Goal: Task Accomplishment & Management: Complete application form

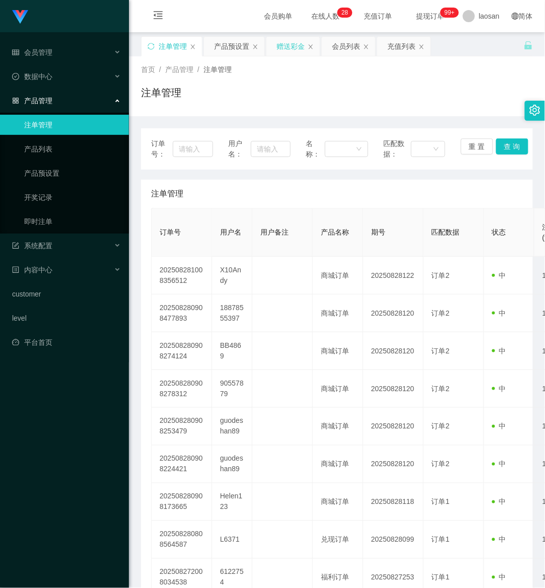
click at [303, 39] on div "赠送彩金" at bounding box center [290, 46] width 28 height 19
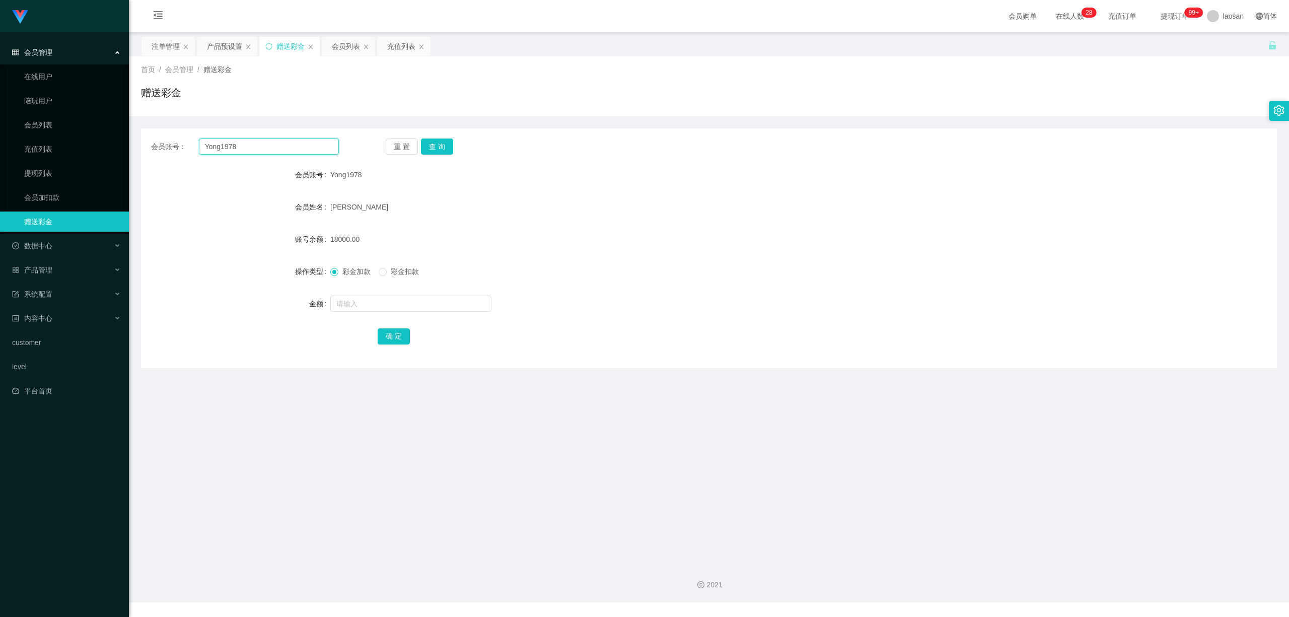
drag, startPoint x: 247, startPoint y: 154, endPoint x: 160, endPoint y: 156, distance: 86.6
click at [160, 156] on div "会员账号： Yong1978 重 置 查 询 会员账号 Yong1978 会员姓名 [PERSON_NAME] 账号余额 18000.00 操作类型 彩金加款…" at bounding box center [709, 248] width 1136 height 240
paste input "X10Andy"
type input "X10Andy"
click at [442, 149] on button "查 询" at bounding box center [437, 146] width 32 height 16
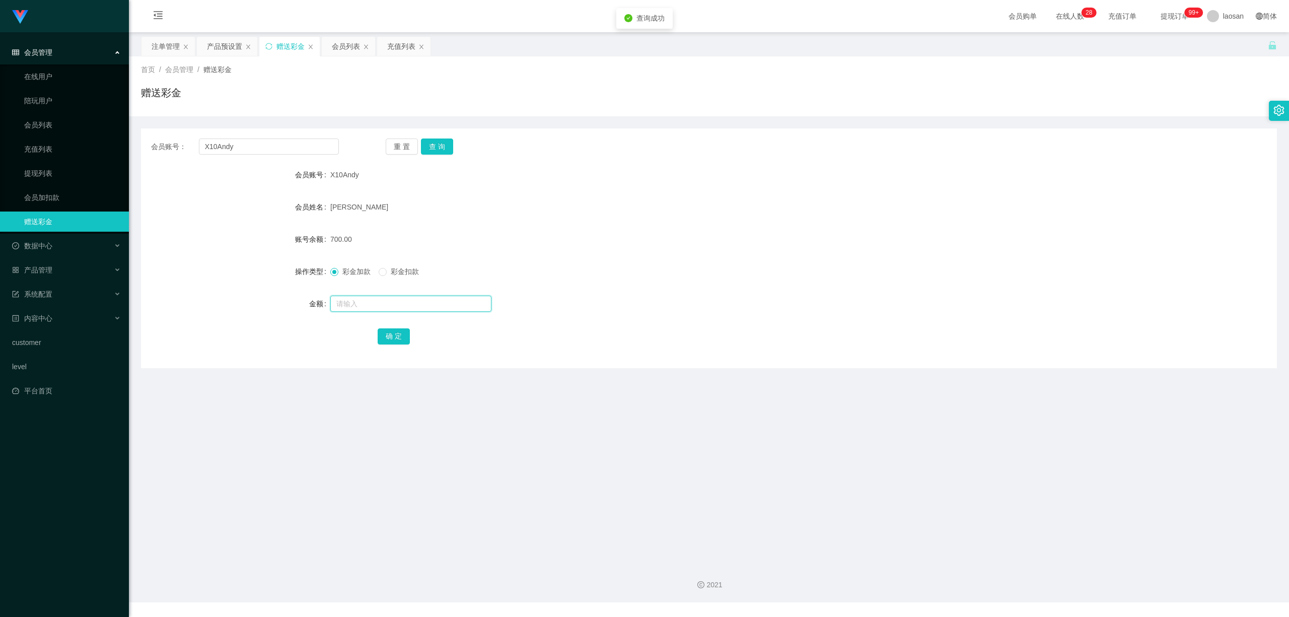
click at [366, 310] on input "text" at bounding box center [410, 304] width 161 height 16
type input "2300"
click at [391, 340] on button "确 定" at bounding box center [394, 336] width 32 height 16
click at [544, 318] on form "会员账号 X10Andy 会员姓名 [PERSON_NAME] 账号余额 3000.00 操作类型 彩金加款 彩金扣款 金额 确 定" at bounding box center [709, 255] width 1136 height 181
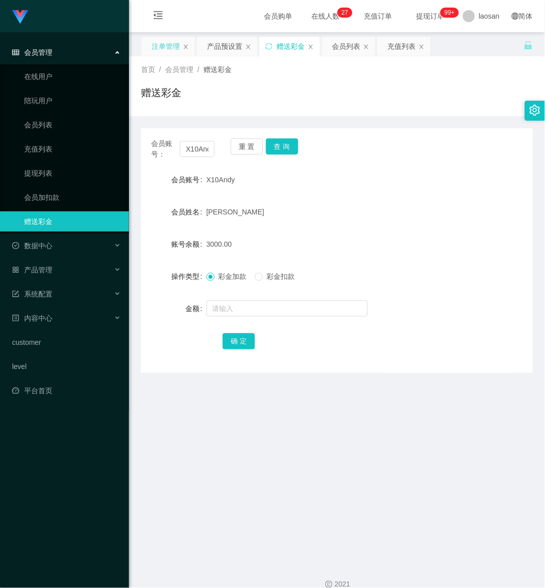
click at [180, 47] on div "注单管理" at bounding box center [167, 46] width 53 height 19
click at [231, 49] on div "产品预设置" at bounding box center [224, 46] width 35 height 19
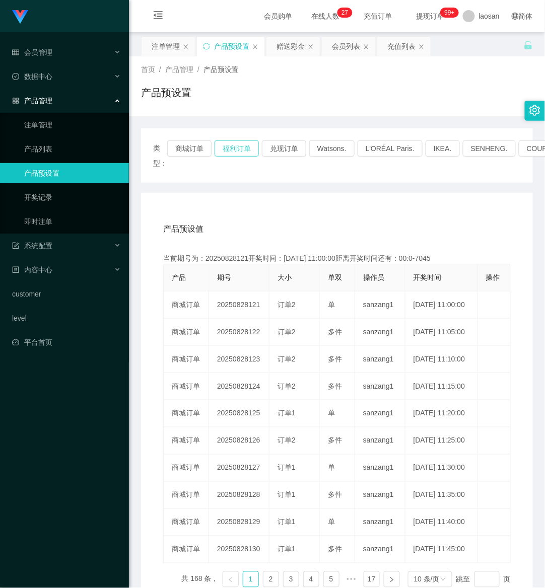
click at [224, 141] on button "福利订单" at bounding box center [236, 148] width 44 height 16
click at [167, 45] on div "注单管理" at bounding box center [166, 46] width 28 height 19
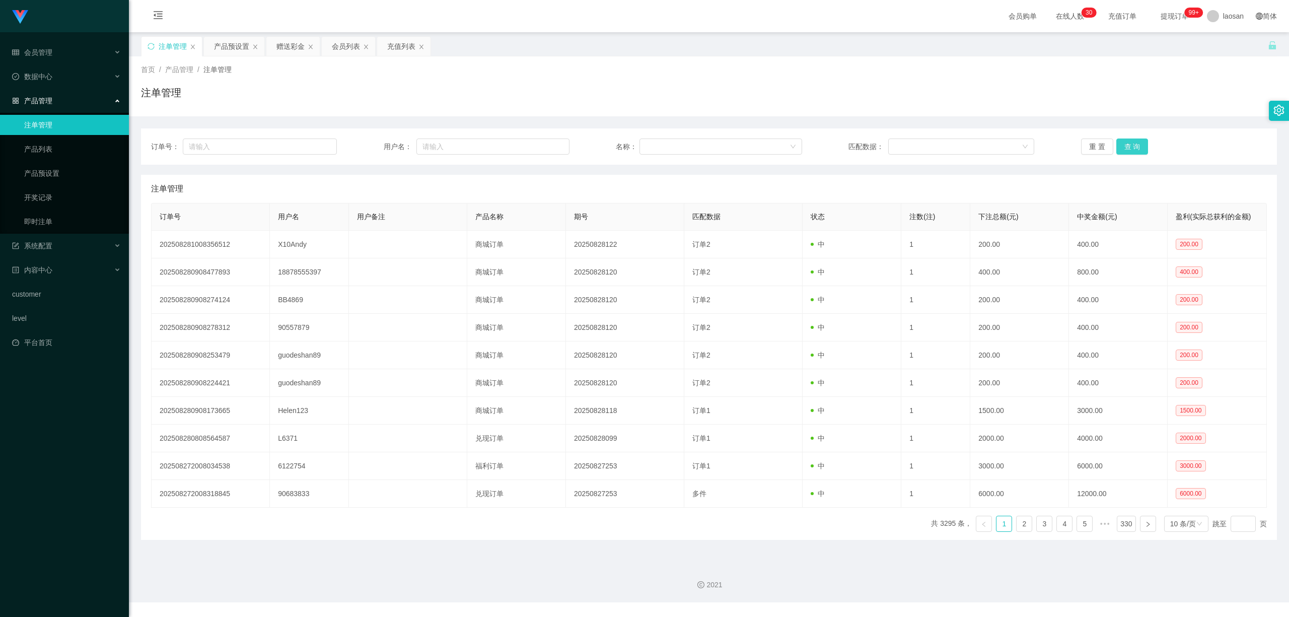
click at [544, 149] on button "查 询" at bounding box center [1132, 146] width 32 height 16
click at [544, 149] on div "重 置 查 询" at bounding box center [1174, 146] width 186 height 16
click at [544, 149] on button "查 询" at bounding box center [1132, 146] width 32 height 16
click at [544, 149] on button "查 询" at bounding box center [1137, 146] width 43 height 16
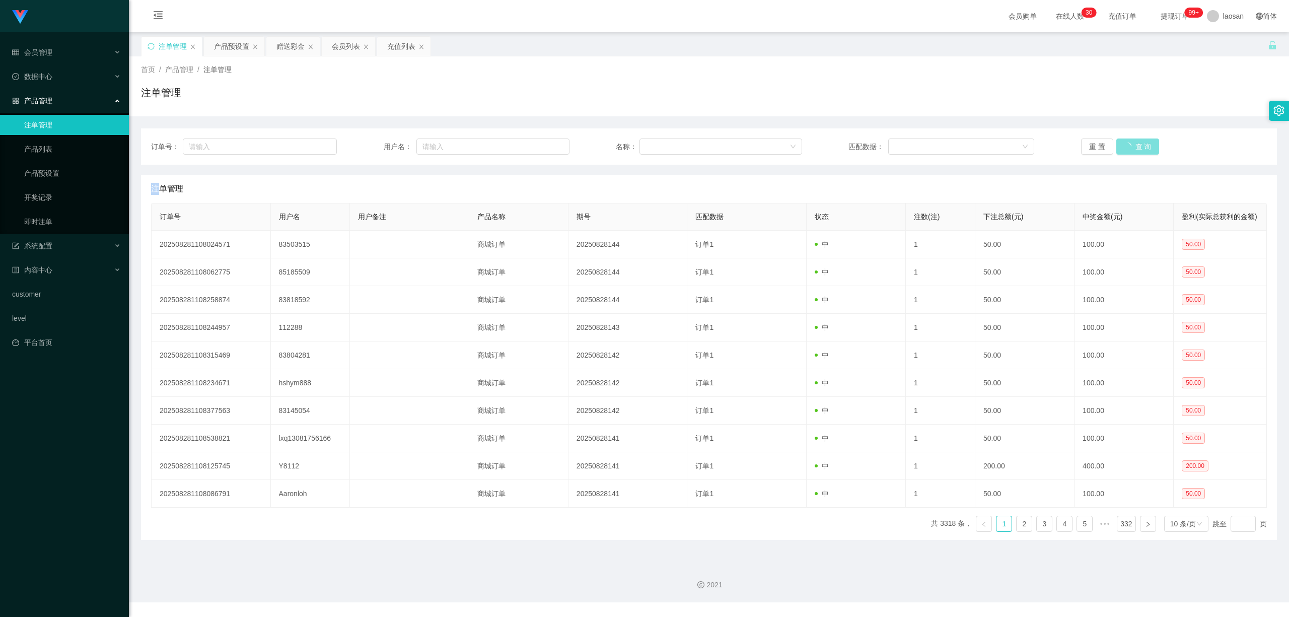
click at [544, 149] on button "查 询" at bounding box center [1137, 146] width 43 height 16
click at [544, 149] on div "重 置 查 询" at bounding box center [1174, 146] width 186 height 16
click at [544, 149] on button "查 询" at bounding box center [1132, 146] width 32 height 16
click at [544, 143] on button "查 询" at bounding box center [1132, 146] width 32 height 16
click at [544, 143] on div "重 置 查 询" at bounding box center [1174, 146] width 186 height 16
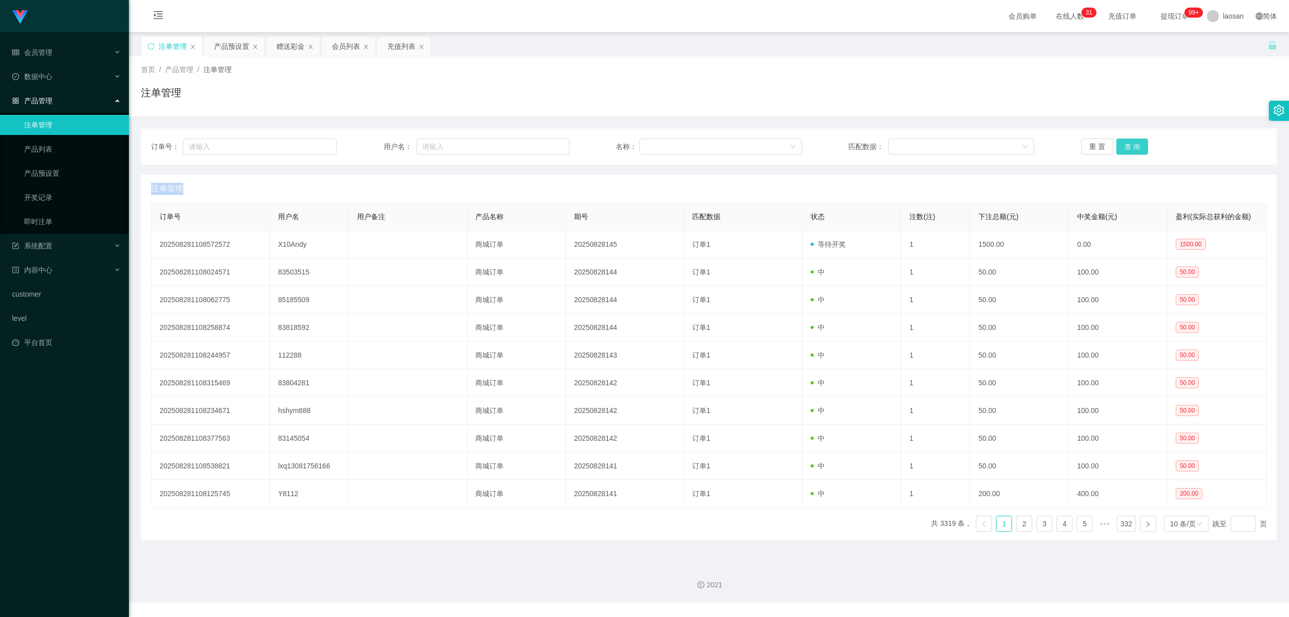
click at [544, 143] on button "查 询" at bounding box center [1132, 146] width 32 height 16
click at [544, 141] on div "重 置 查 询" at bounding box center [1174, 146] width 186 height 16
click at [544, 148] on button "查 询" at bounding box center [1132, 146] width 32 height 16
click at [218, 39] on div "产品预设置" at bounding box center [231, 46] width 35 height 19
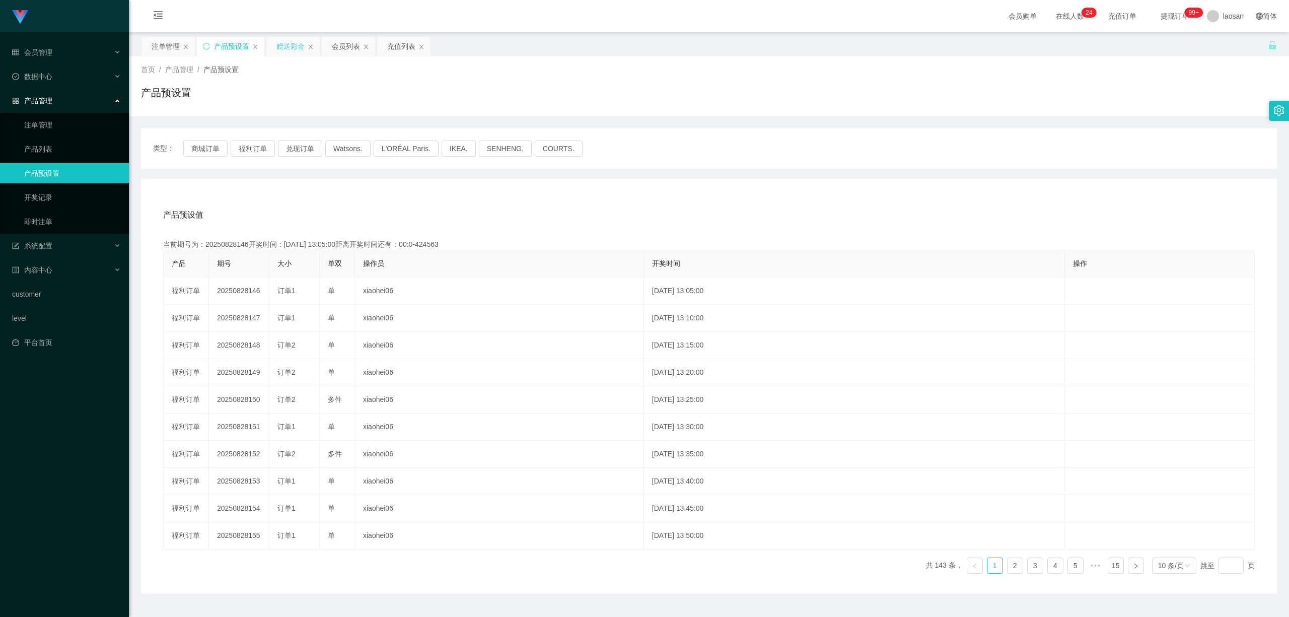
click at [303, 42] on div "赠送彩金" at bounding box center [290, 46] width 28 height 19
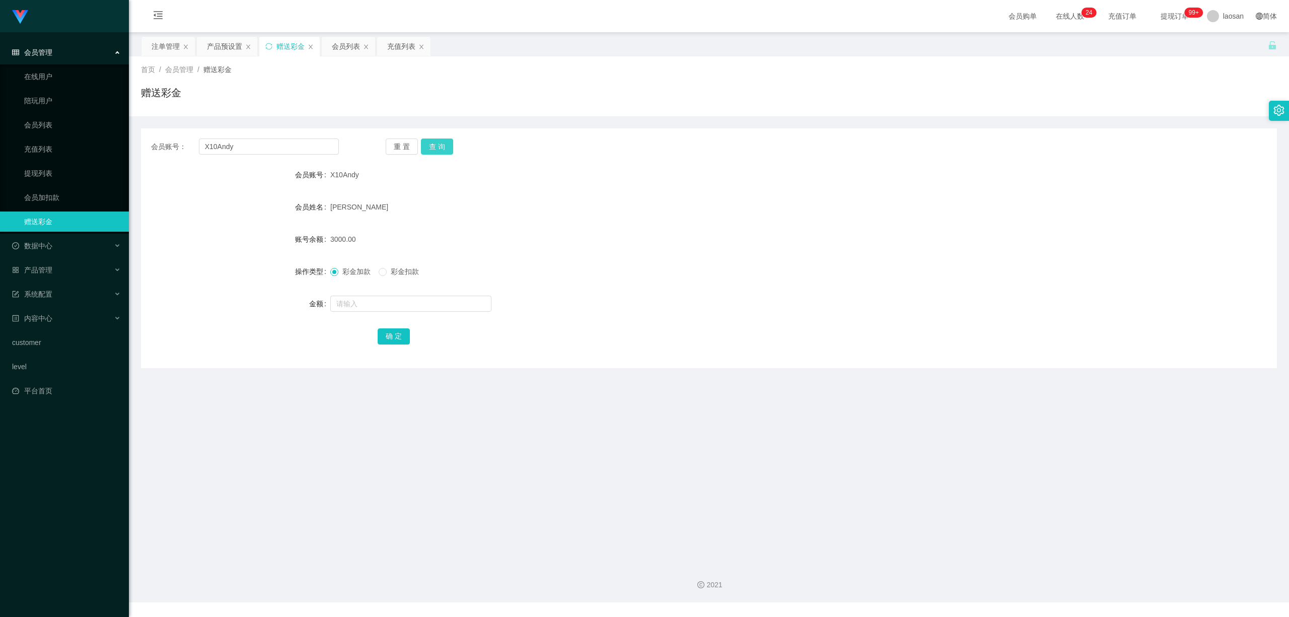
click at [430, 145] on button "查 询" at bounding box center [437, 146] width 32 height 16
click at [430, 145] on div "重 置 查 询" at bounding box center [480, 146] width 188 height 16
click at [430, 145] on button "查 询" at bounding box center [437, 146] width 32 height 16
click at [357, 303] on input "text" at bounding box center [410, 304] width 161 height 16
type input "3000"
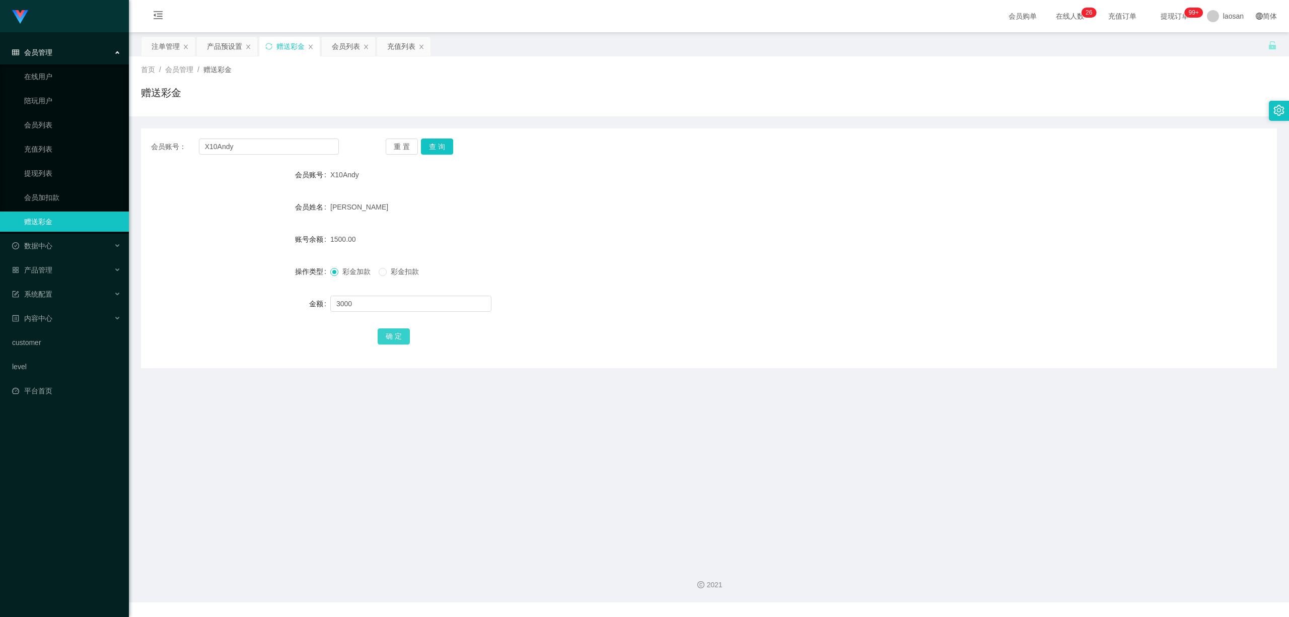
click at [387, 335] on button "确 定" at bounding box center [394, 336] width 32 height 16
